Goal: Task Accomplishment & Management: Manage account settings

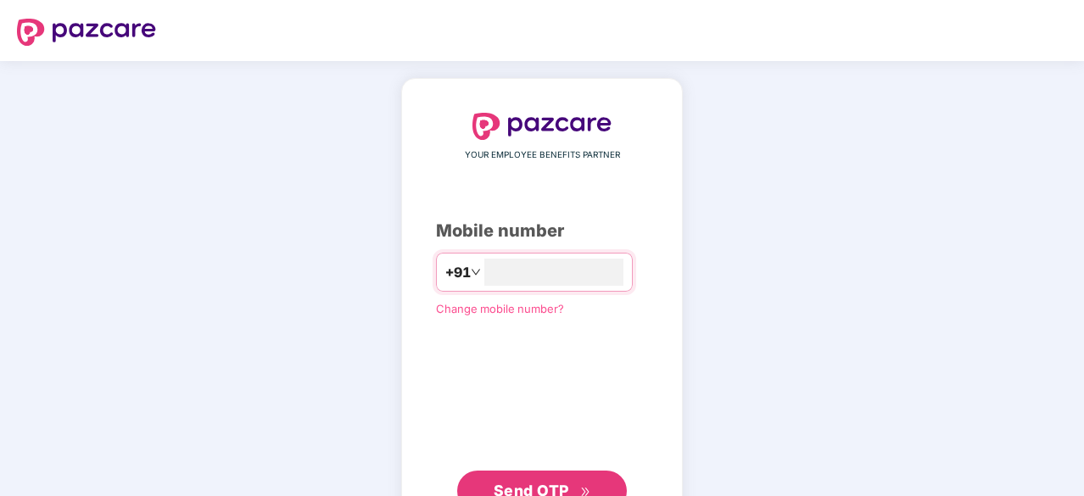
type input "**********"
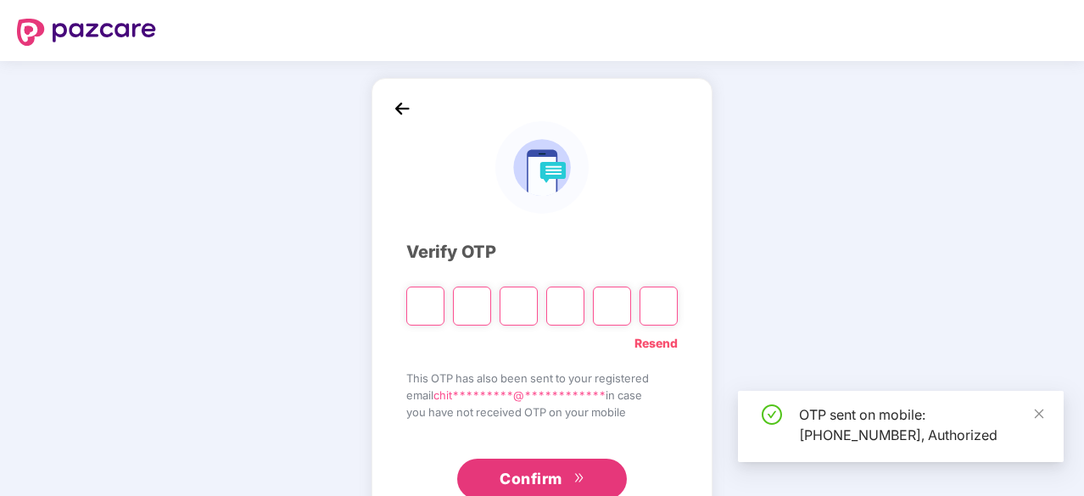
type input "*"
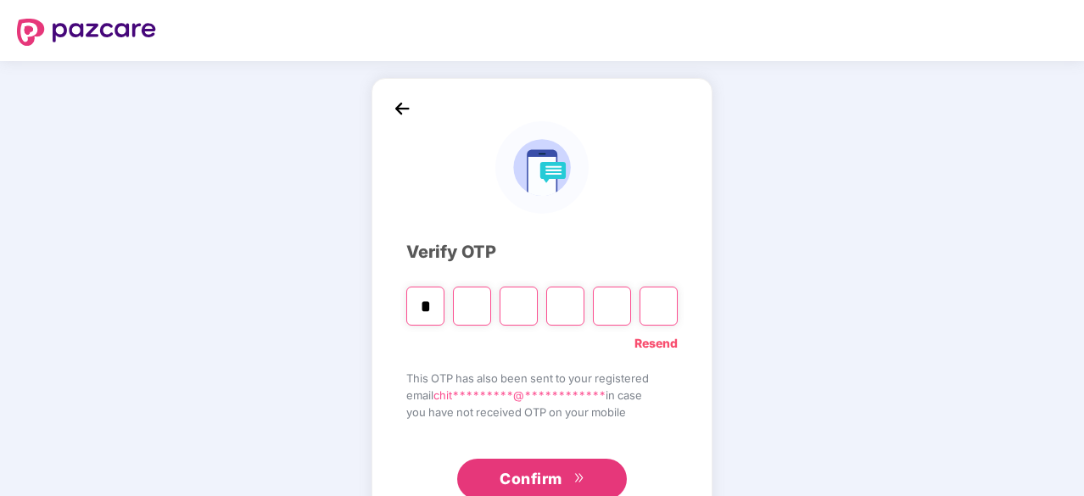
type input "*"
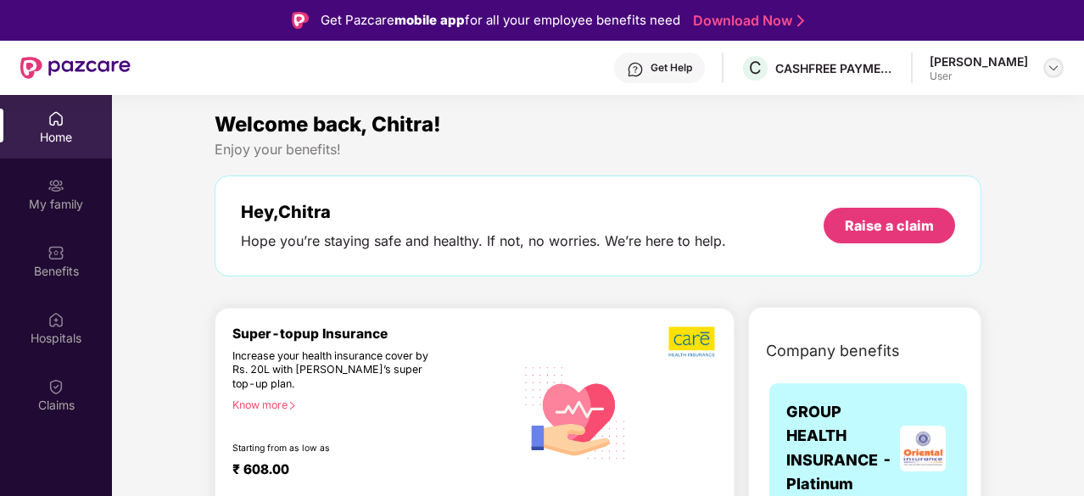
click at [1047, 64] on img at bounding box center [1053, 68] width 14 height 14
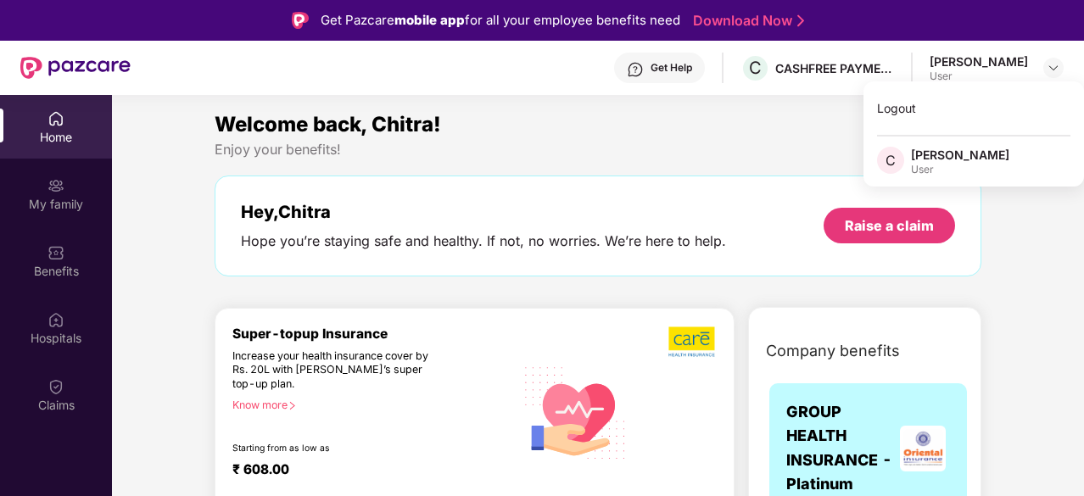
scroll to position [27, 0]
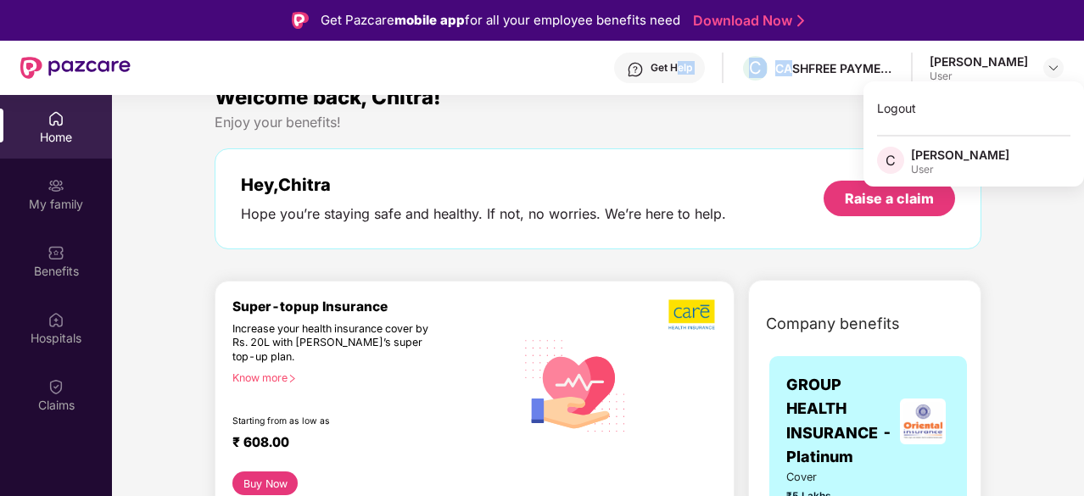
drag, startPoint x: 811, startPoint y: 64, endPoint x: 694, endPoint y: 67, distance: 117.0
click at [694, 67] on div "Get Help C CASHFREE PAYMENTS INDIA PVT. LTD. Chitra Biswas User" at bounding box center [597, 68] width 933 height 54
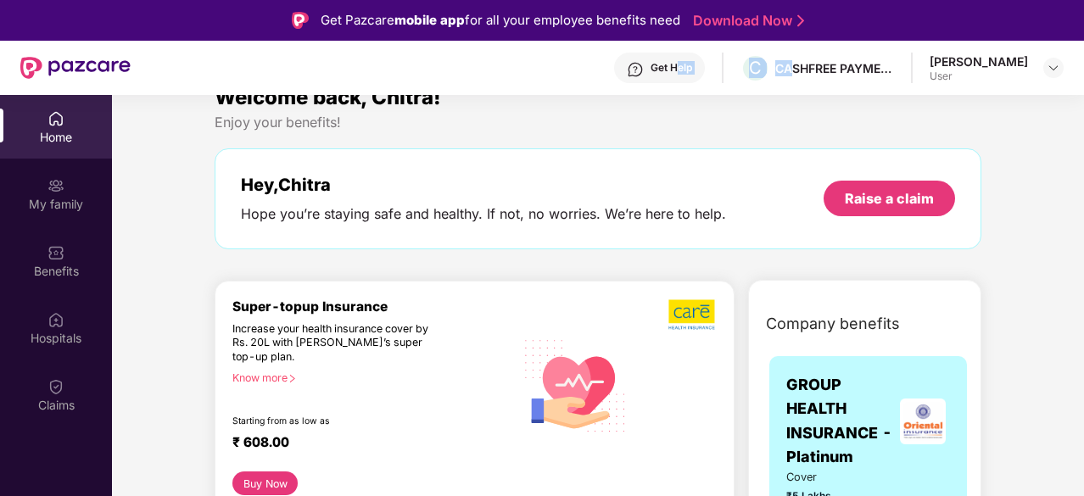
scroll to position [0, 0]
